Goal: Check status: Check status

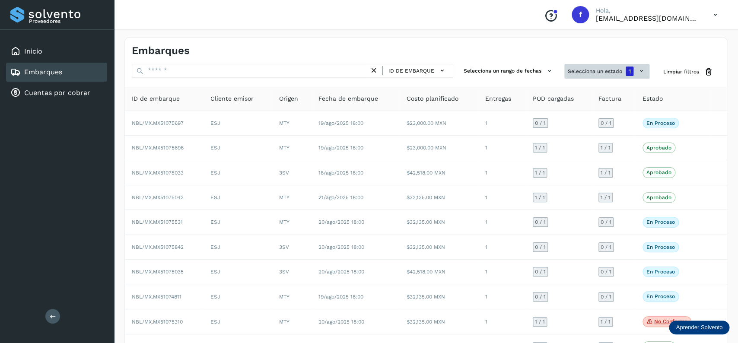
click at [601, 66] on button "Selecciona un estado 1" at bounding box center [606, 71] width 85 height 15
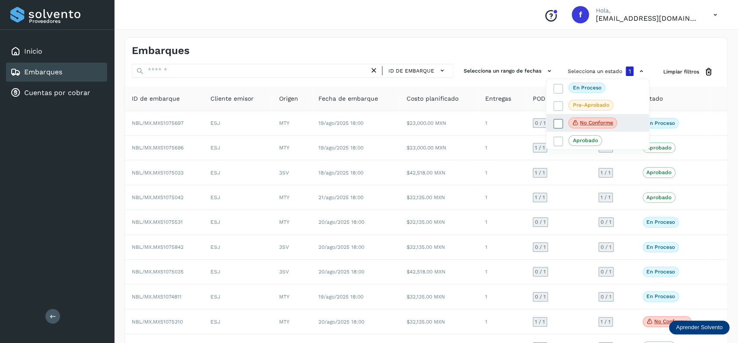
click at [557, 121] on icon at bounding box center [558, 123] width 9 height 9
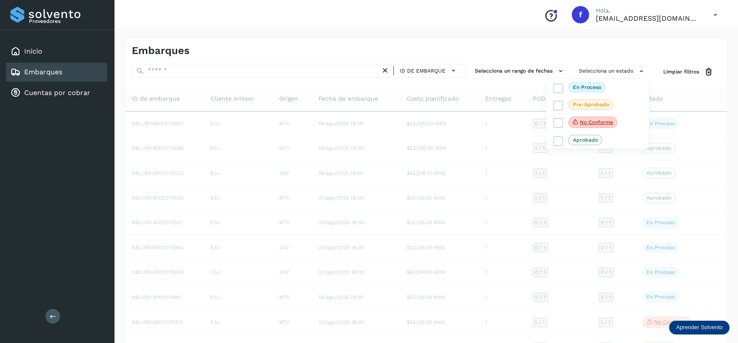
click at [225, 69] on div at bounding box center [369, 171] width 738 height 343
drag, startPoint x: 225, startPoint y: 69, endPoint x: 217, endPoint y: 71, distance: 8.1
click at [218, 71] on div at bounding box center [369, 171] width 738 height 343
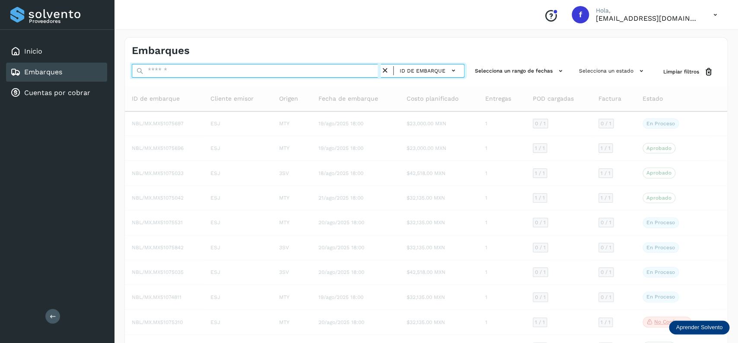
click at [211, 73] on input "text" at bounding box center [256, 71] width 249 height 14
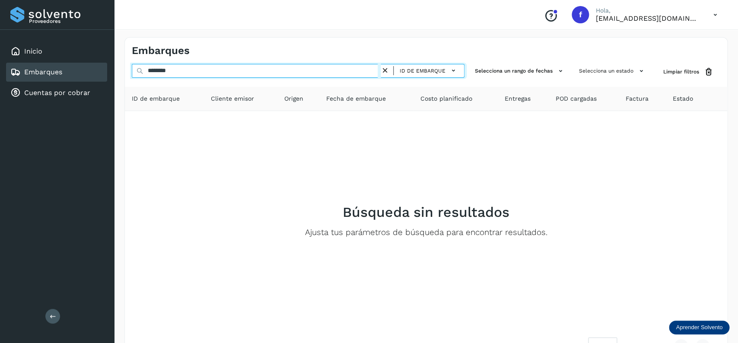
type input "********"
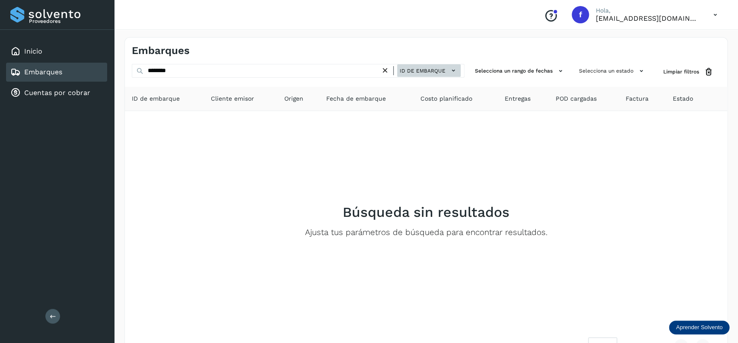
click at [436, 65] on div "Embarques ******** ID de embarque Selecciona un rango de fechas Selecciona un e…" at bounding box center [425, 199] width 603 height 325
click at [435, 65] on button "ID de embarque" at bounding box center [429, 70] width 64 height 13
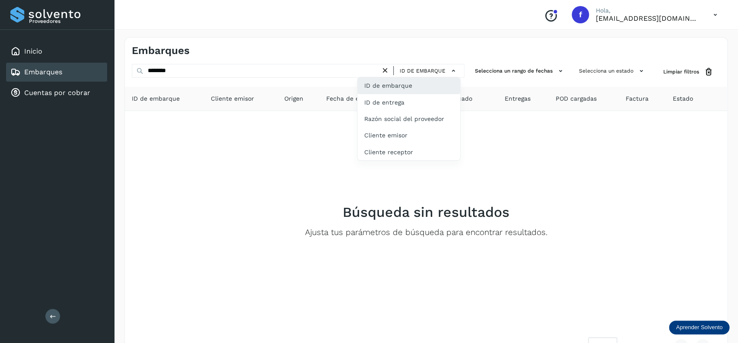
click at [361, 86] on div "ID de embarque" at bounding box center [408, 85] width 103 height 16
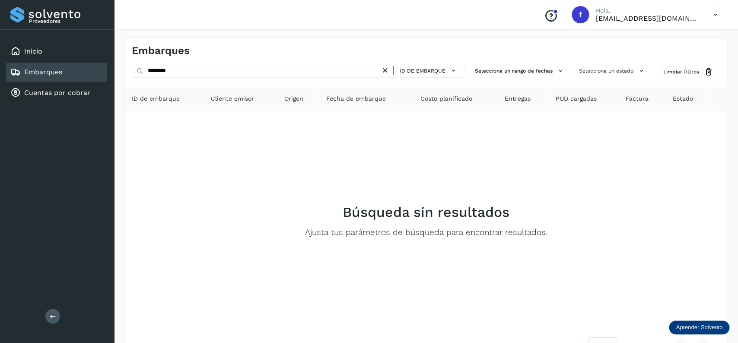
click at [54, 73] on link "Embarques" at bounding box center [43, 72] width 38 height 8
click at [383, 69] on icon at bounding box center [385, 70] width 9 height 9
